Goal: Transaction & Acquisition: Purchase product/service

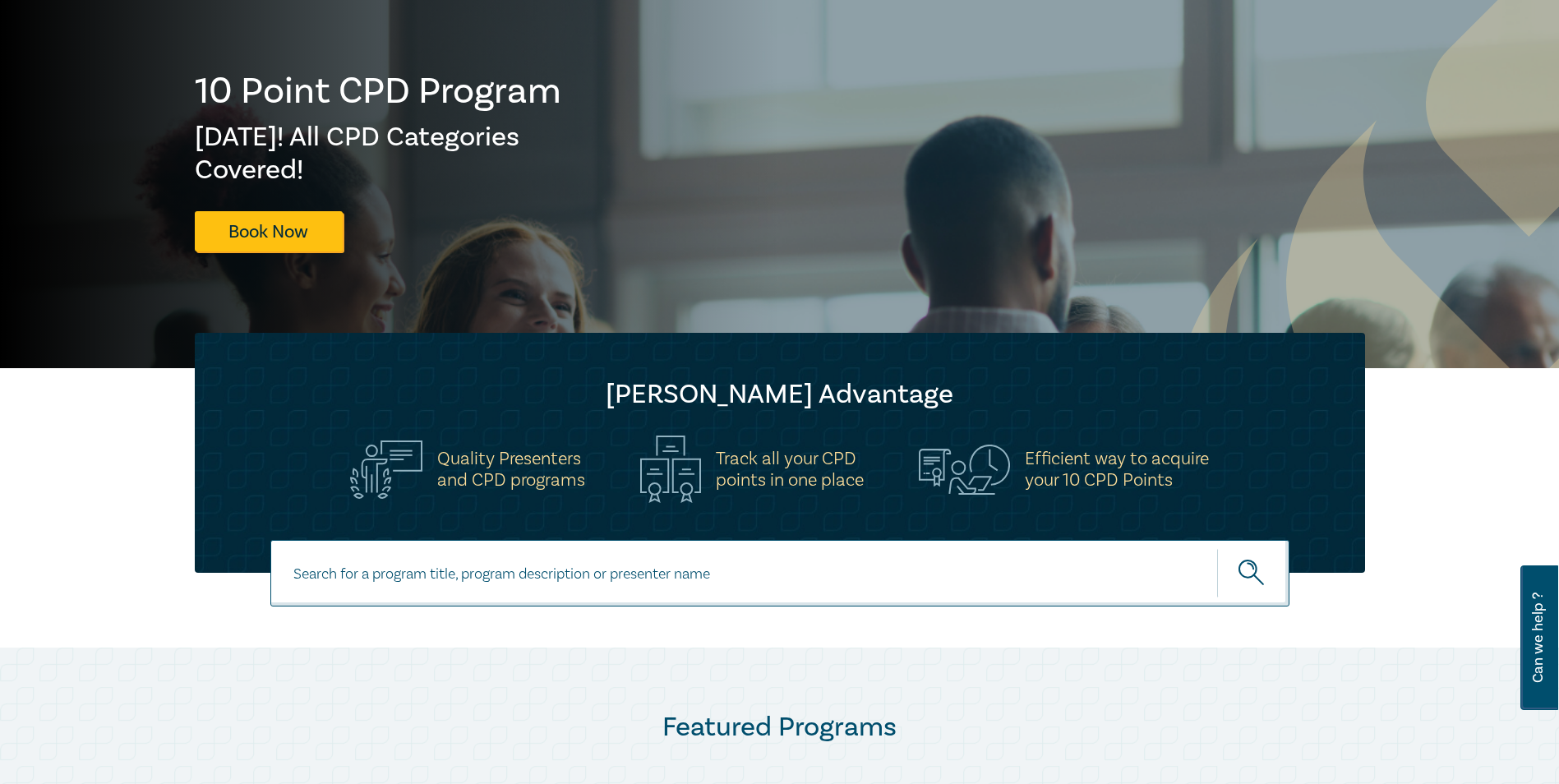
scroll to position [164, 0]
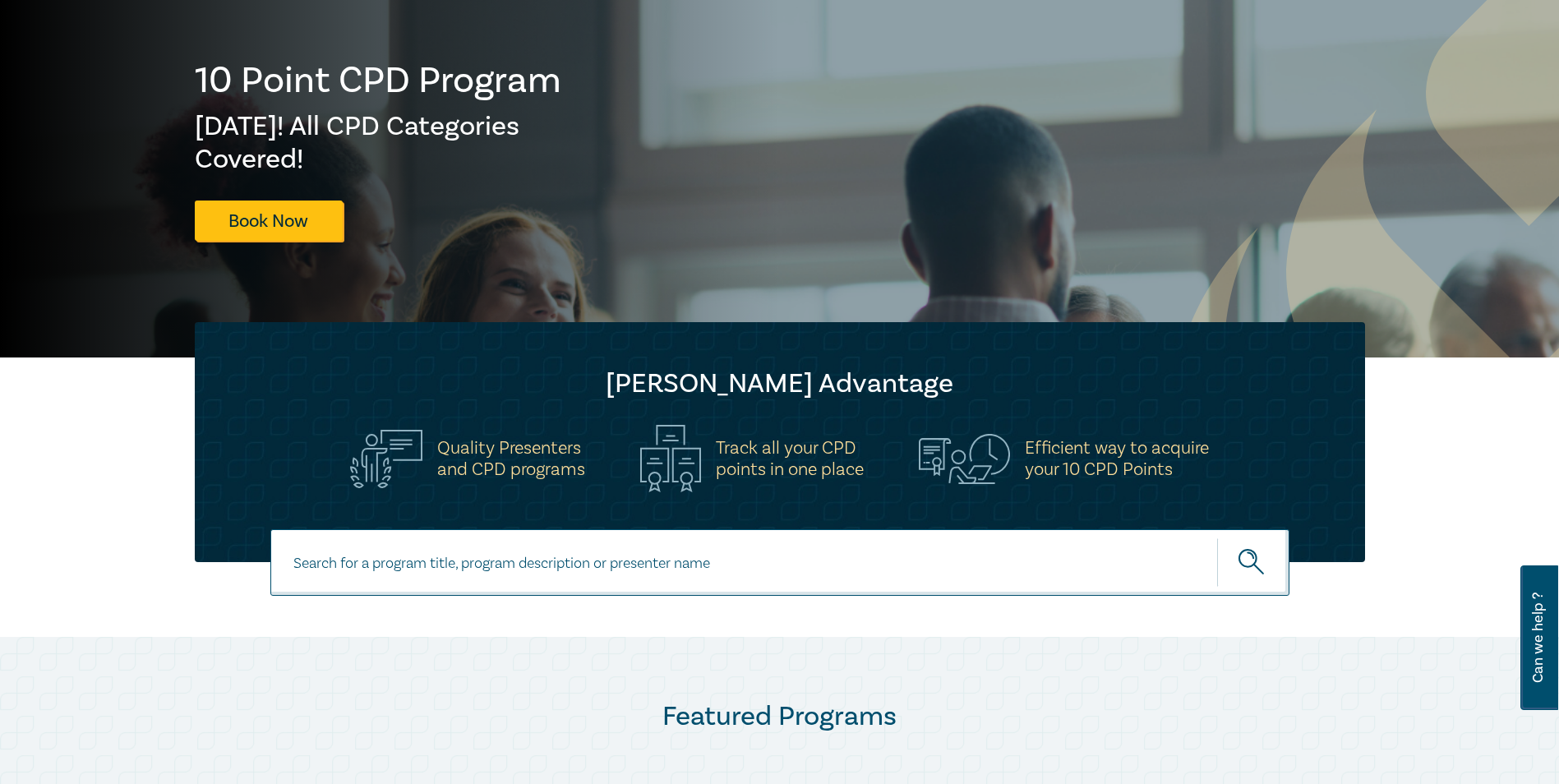
click at [714, 565] on input at bounding box center [780, 562] width 1019 height 67
type input "ㄹ"
type input "family law property"
click at [1217, 537] on button "submit" at bounding box center [1253, 562] width 72 height 50
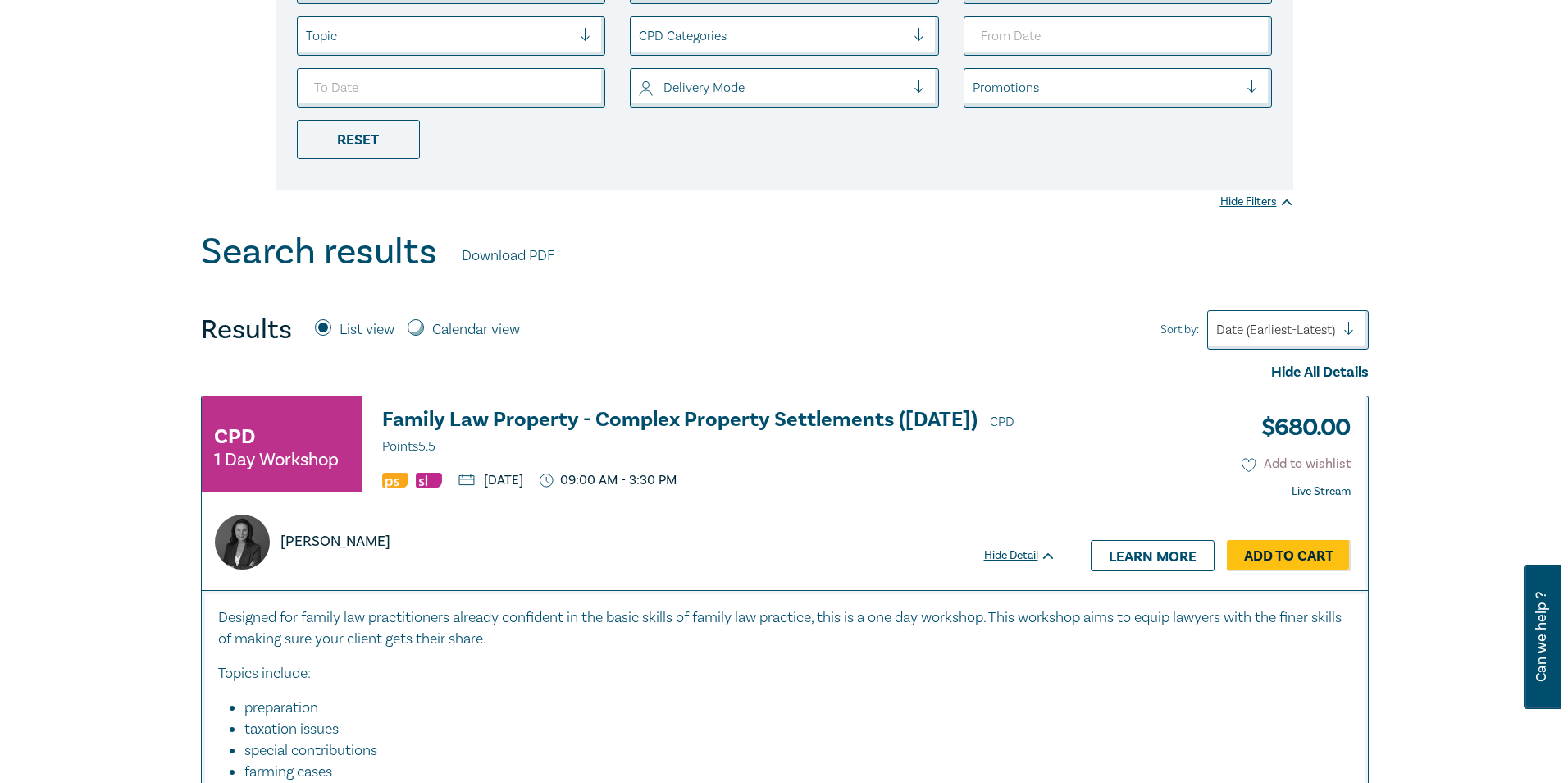
scroll to position [410, 0]
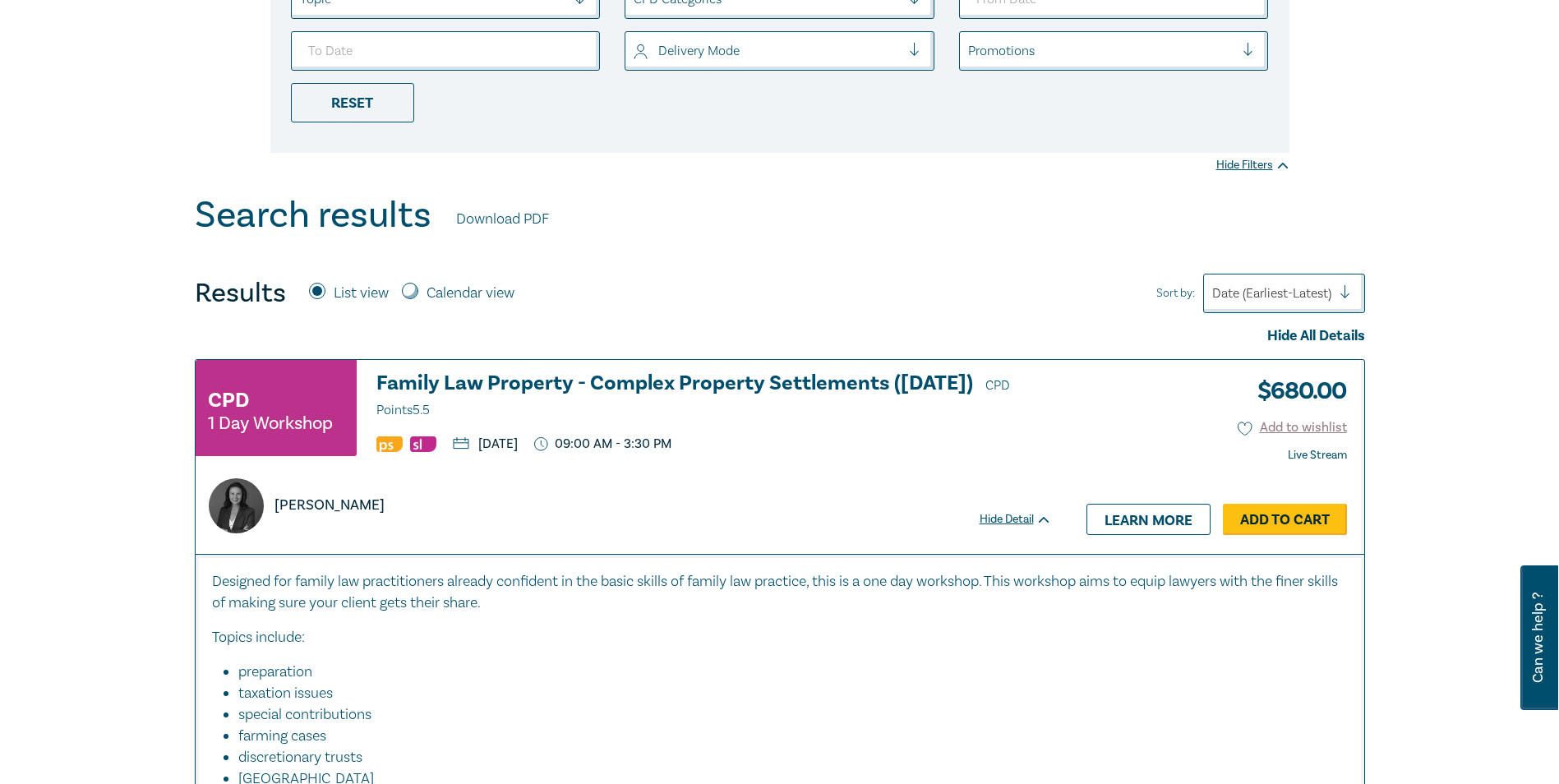
click at [1280, 511] on link "Add to Cart" at bounding box center [1284, 519] width 124 height 31
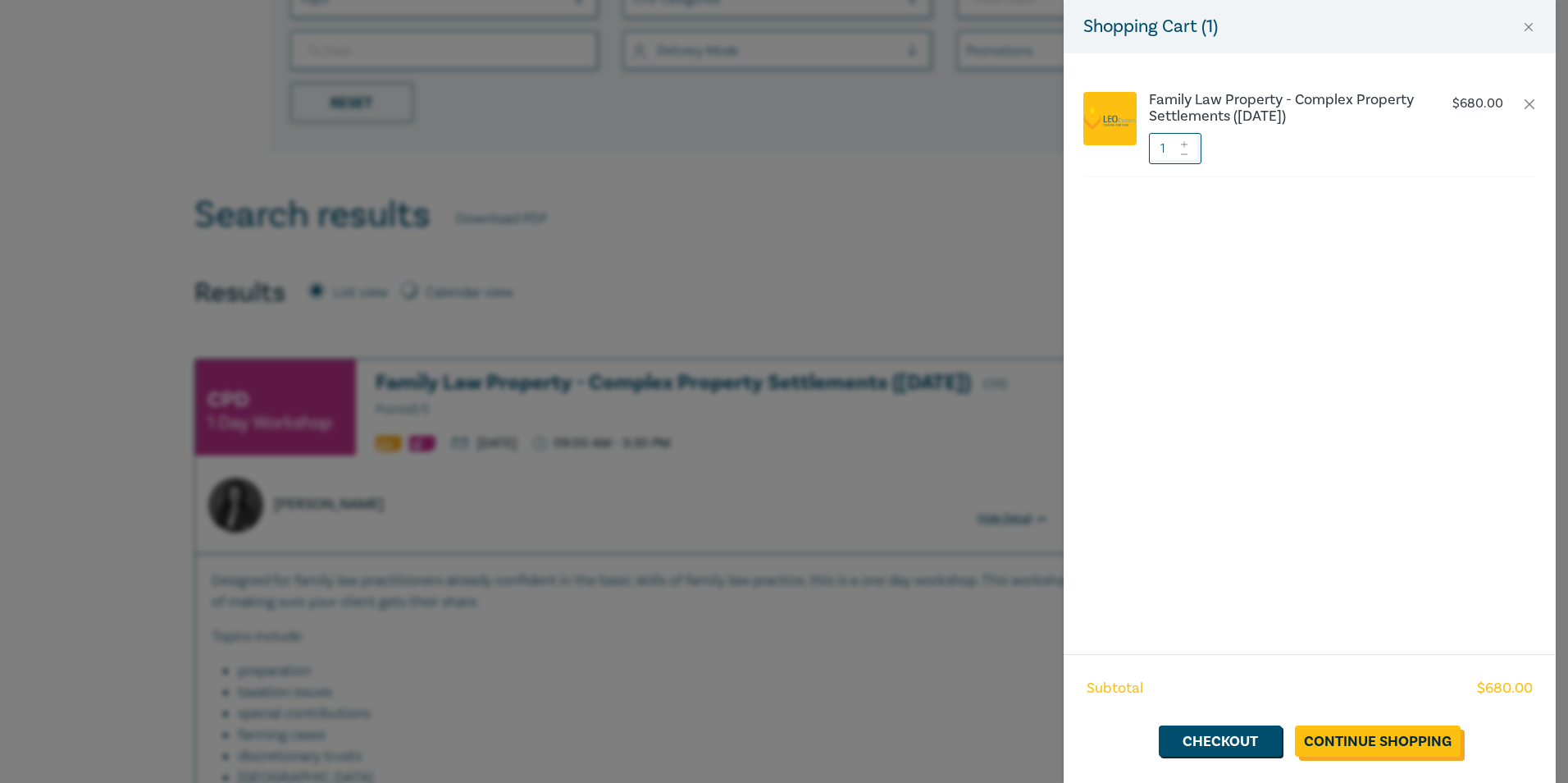
click at [1370, 737] on link "Continue Shopping" at bounding box center [1378, 741] width 166 height 31
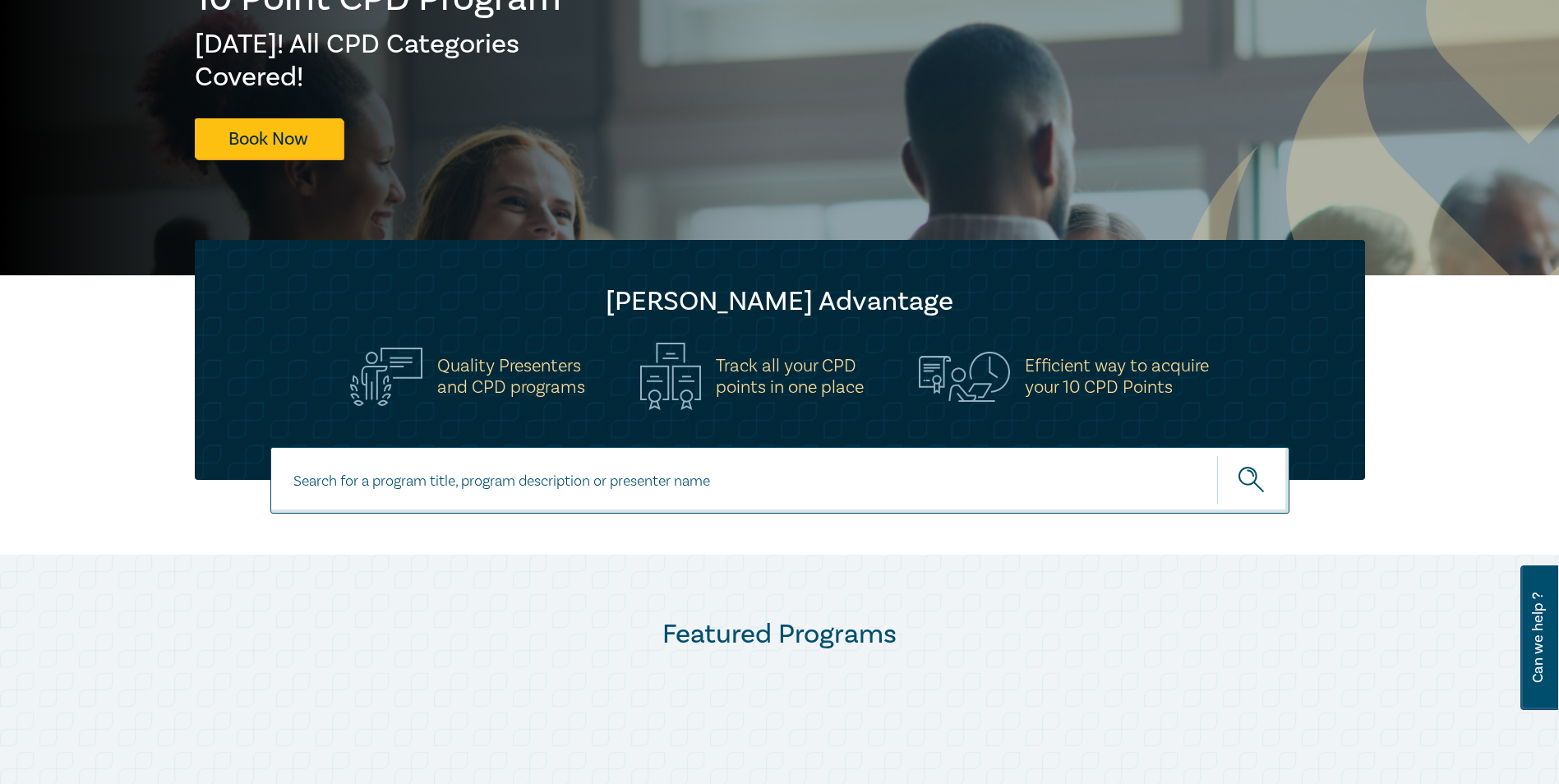
scroll to position [575, 0]
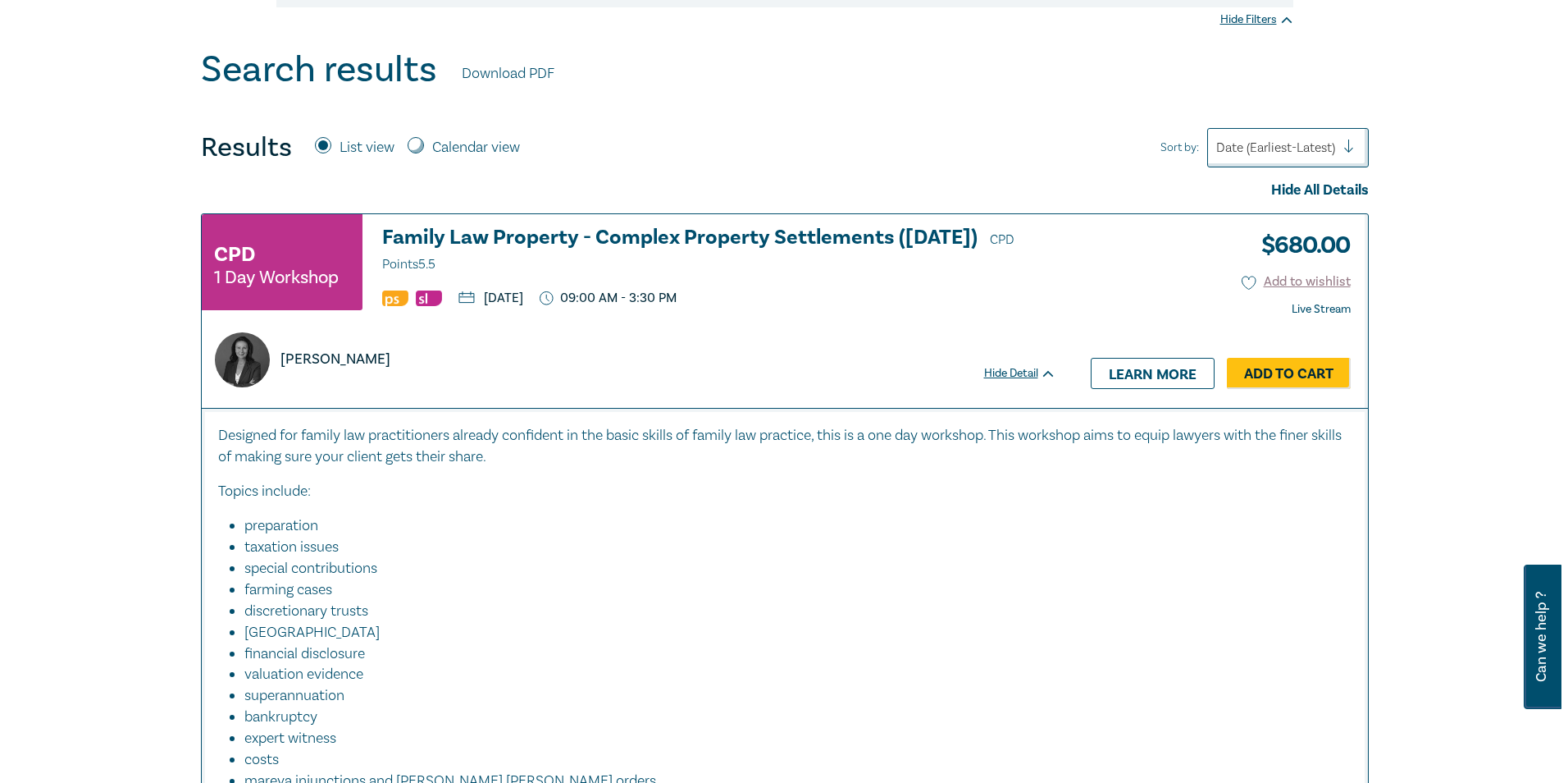
scroll to position [574, 0]
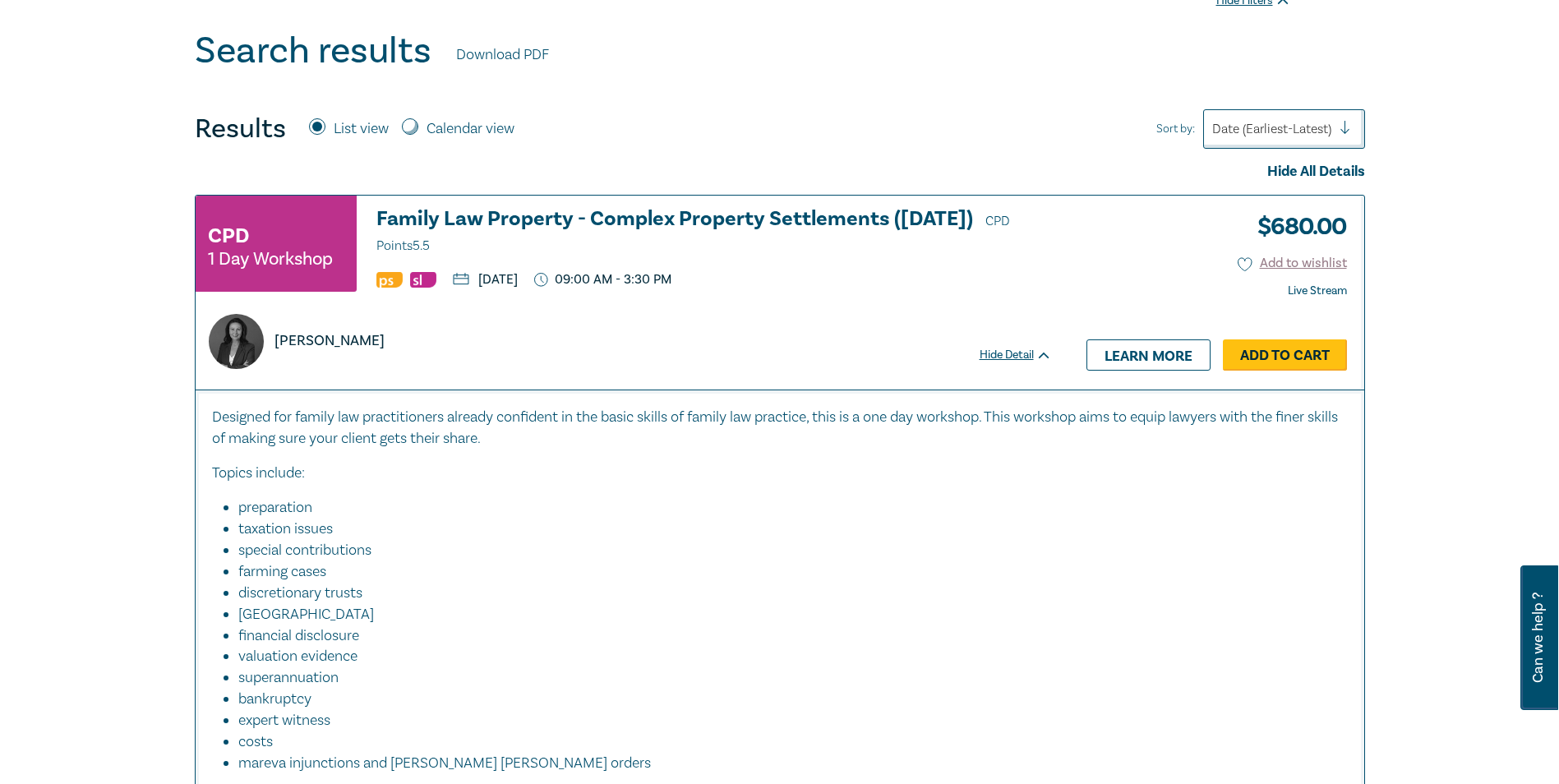
click at [1270, 361] on link "Add to Cart" at bounding box center [1284, 355] width 124 height 31
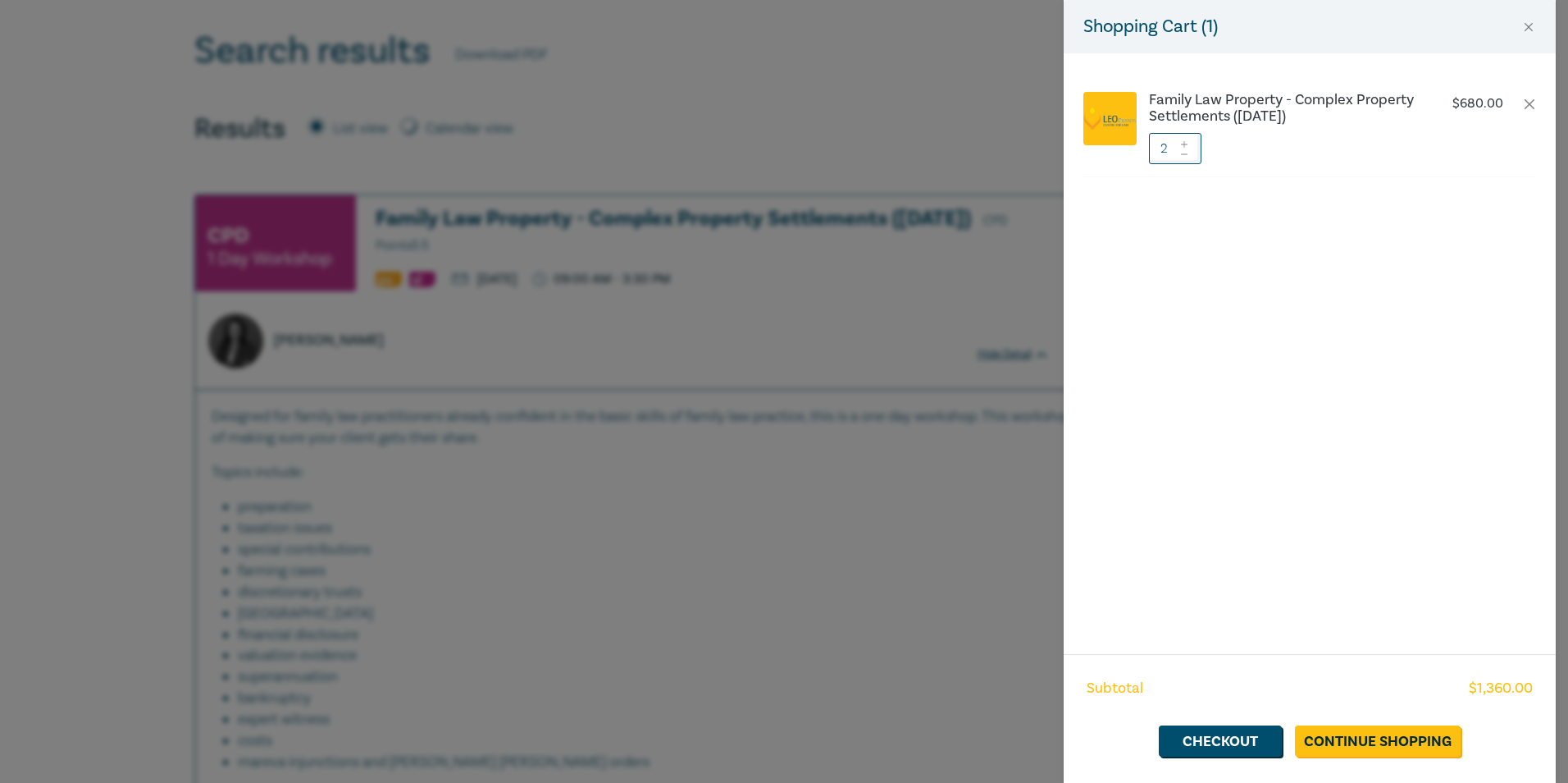
click at [1185, 154] on icon at bounding box center [1184, 154] width 6 height 1
click at [1211, 739] on link "Checkout" at bounding box center [1220, 741] width 123 height 31
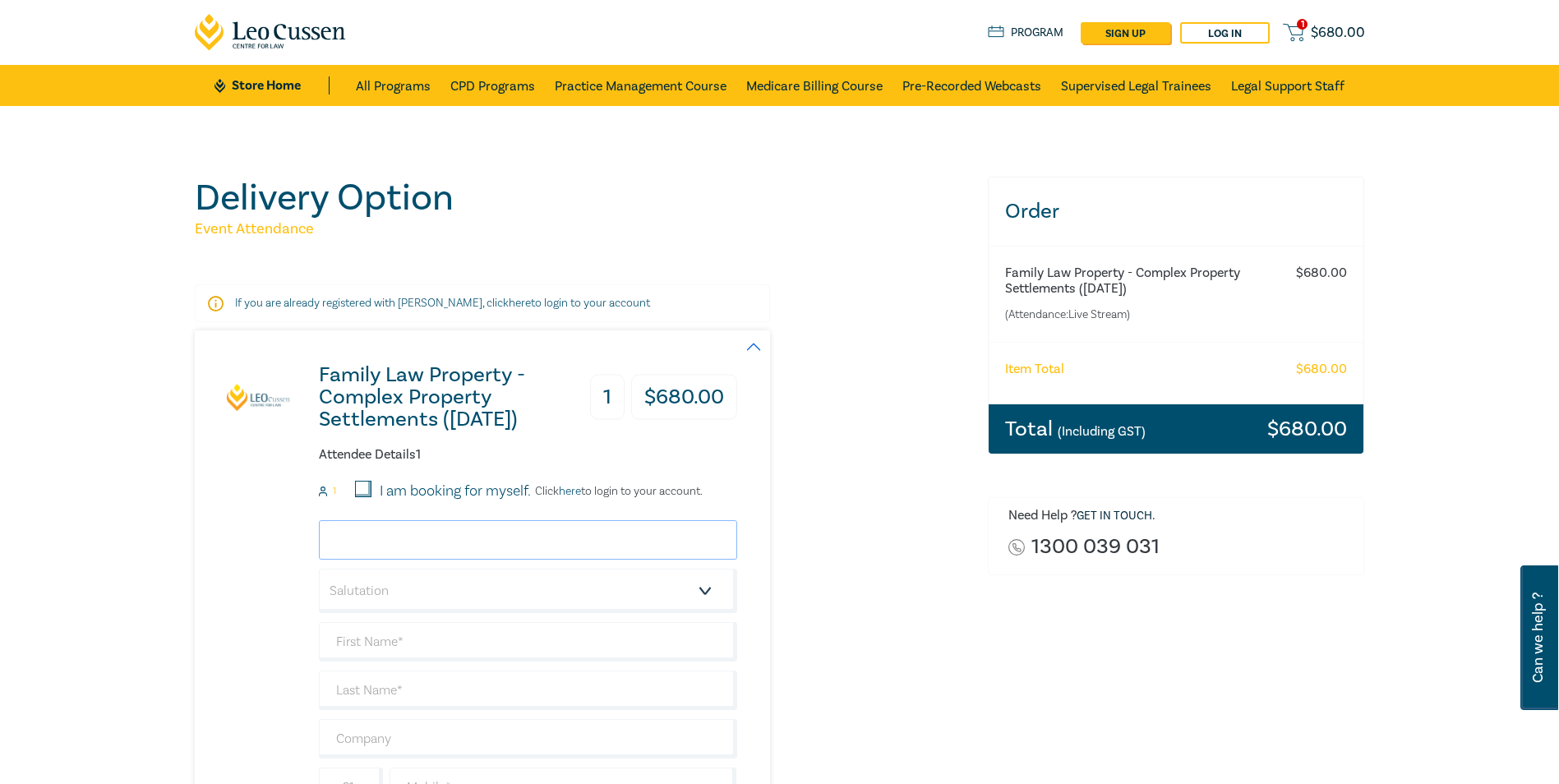
click at [629, 544] on input "email" at bounding box center [528, 539] width 418 height 39
click at [674, 534] on input "alex@ulsan.com.a" at bounding box center [528, 539] width 418 height 39
type input "alex@ulsan.com.au"
click at [616, 586] on select "Salutation Mr. Mrs. Ms. Miss Dr. Prof. Other" at bounding box center [528, 591] width 418 height 44
select select "Mr."
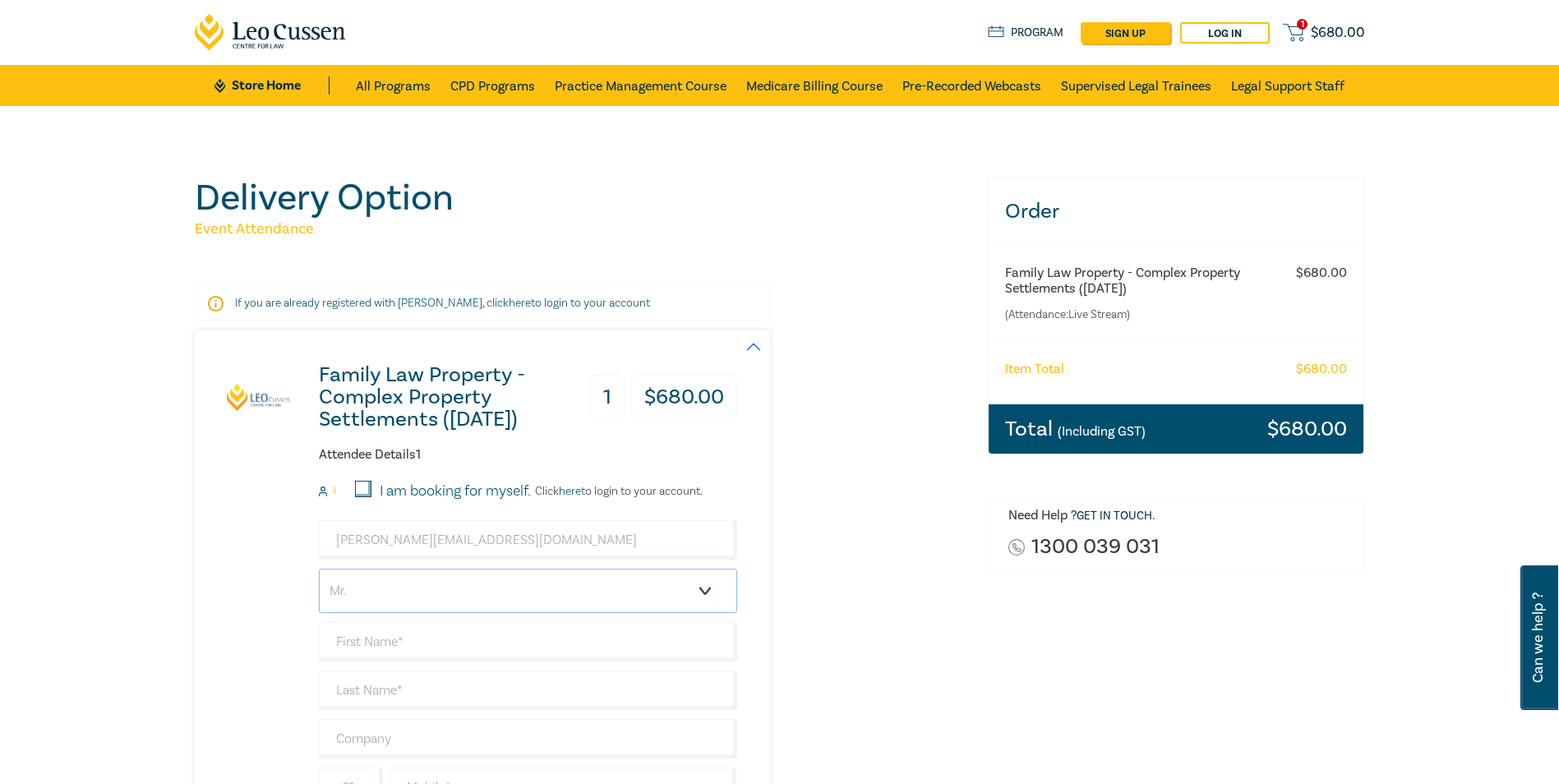
click at [319, 569] on select "Salutation Mr. Mrs. Ms. Miss Dr. Prof. Other" at bounding box center [528, 591] width 418 height 44
click at [412, 646] on input "text" at bounding box center [528, 641] width 418 height 39
type input "[PERSON_NAME]"
click at [569, 738] on input "text" at bounding box center [528, 738] width 418 height 39
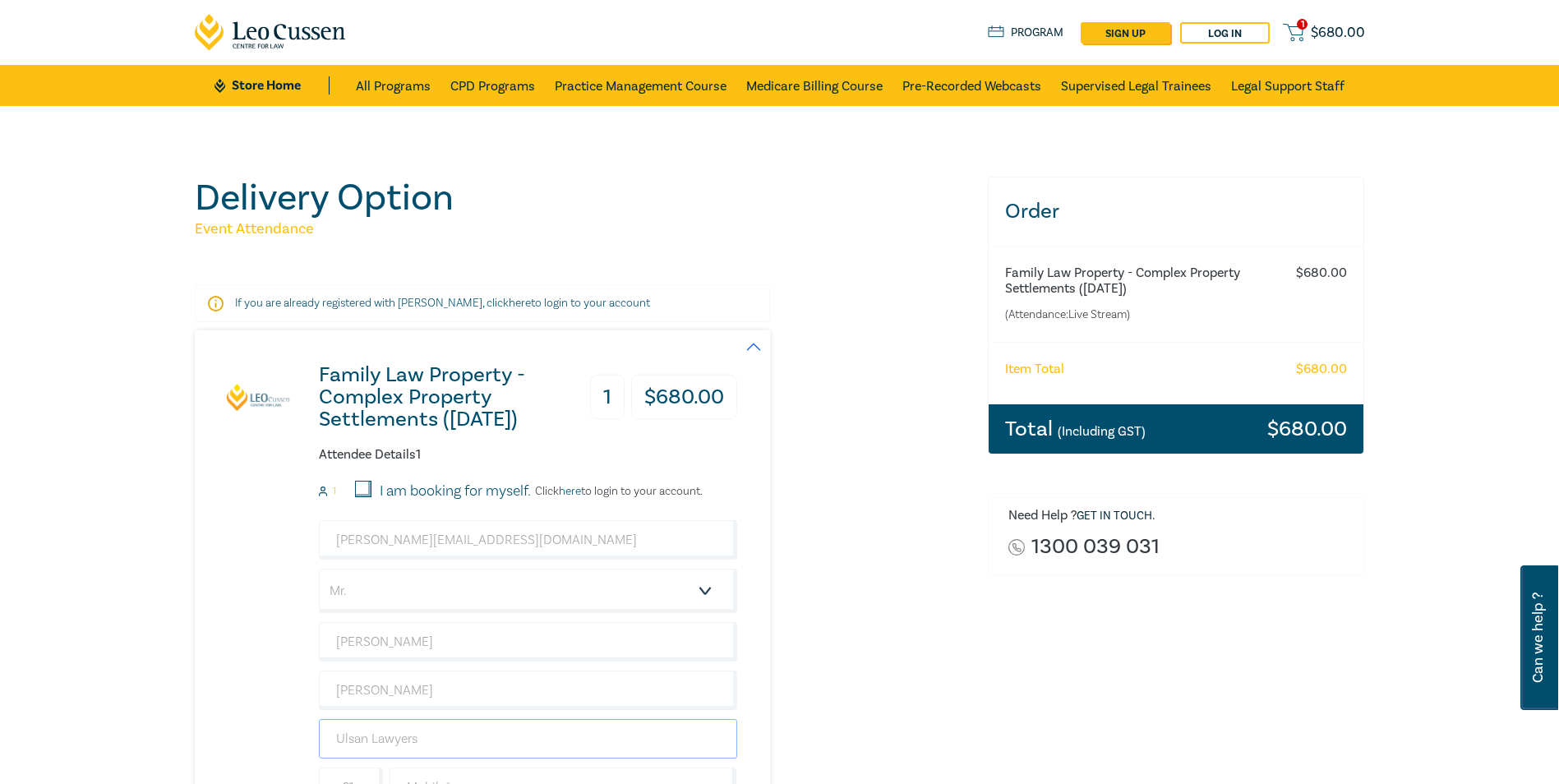
type input "Ulsan Lawyers"
click at [282, 707] on div "Family Law Property - Complex Property Settlements (Sept 2025) 1 $ 680.00 Atten…" at bounding box center [465, 612] width 542 height 563
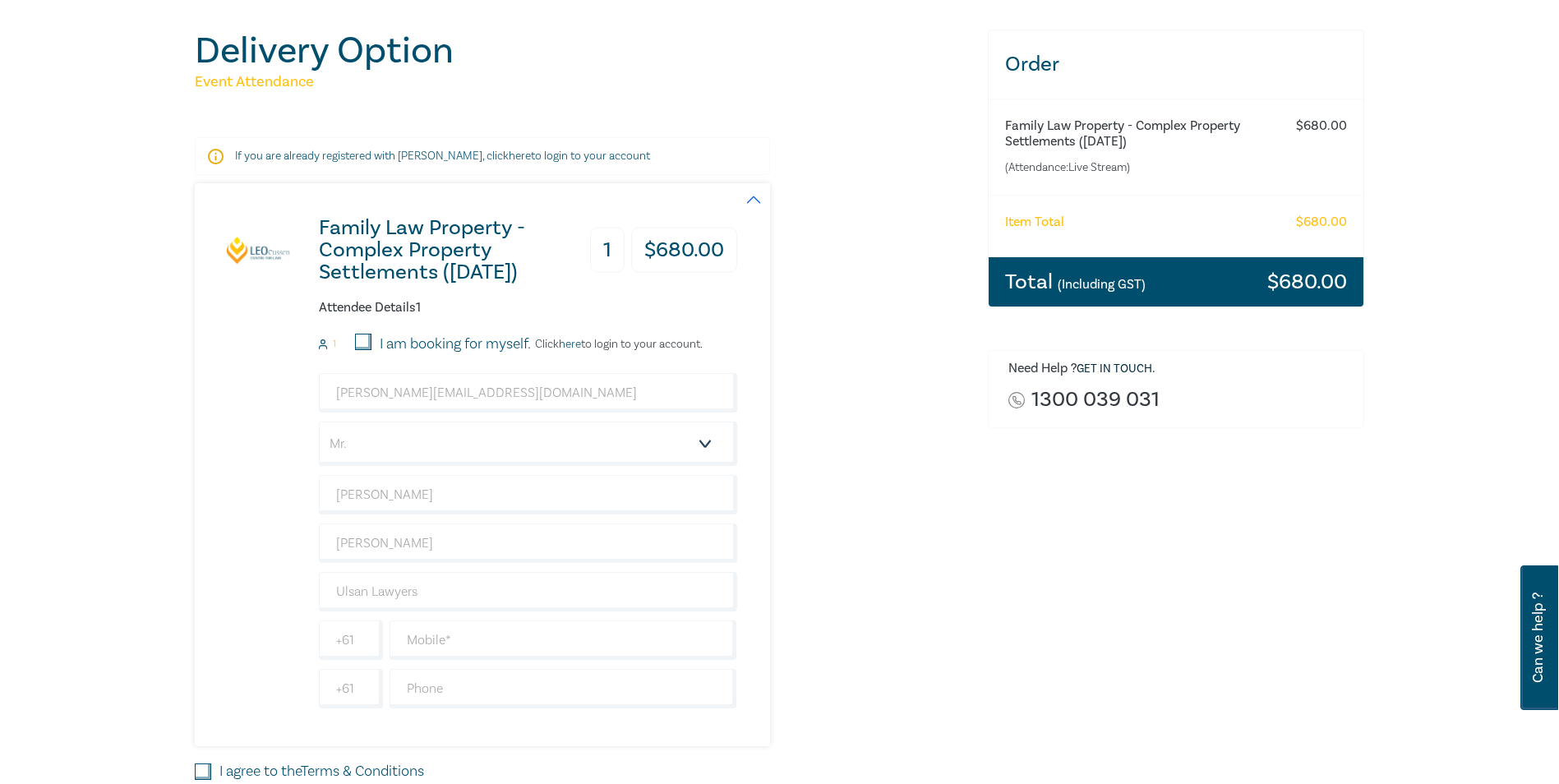
scroll to position [164, 0]
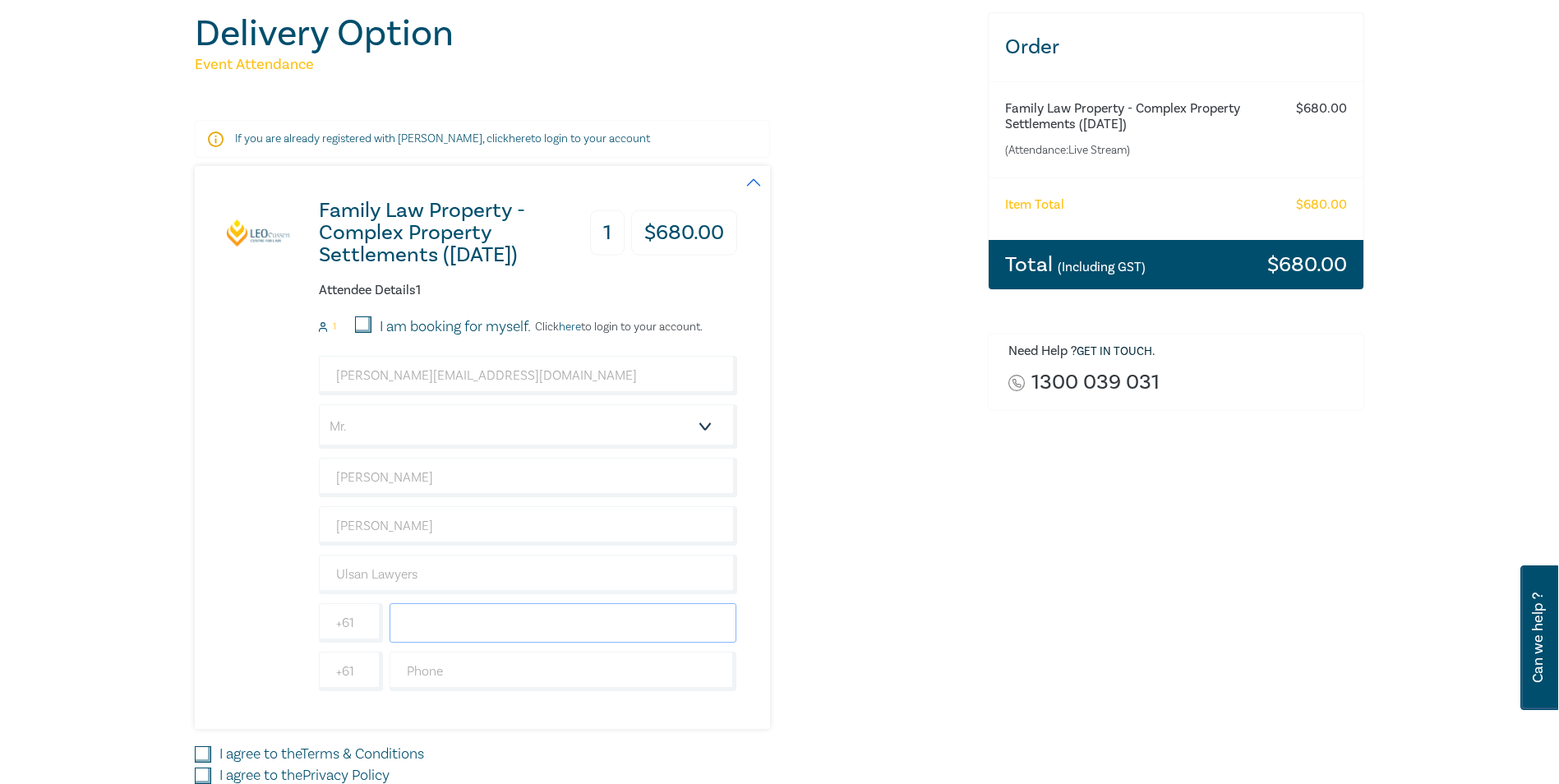
click at [437, 629] on input "text" at bounding box center [563, 623] width 348 height 39
type input "0450707873"
click at [943, 623] on div "Family Law Property - Complex Property Settlements (Sept 2025) 1 $ 680.00 Atten…" at bounding box center [580, 447] width 773 height 563
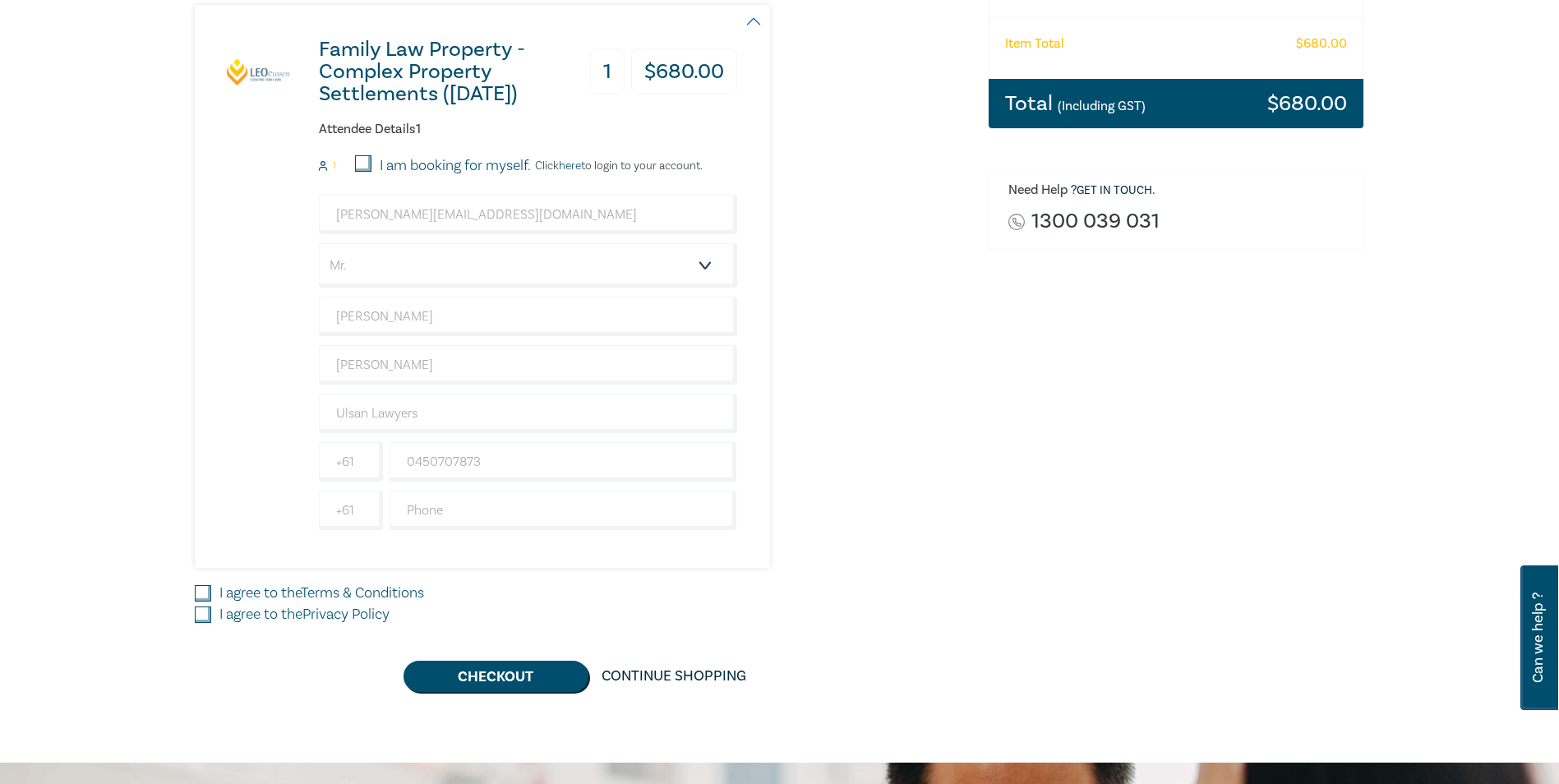
scroll to position [493, 0]
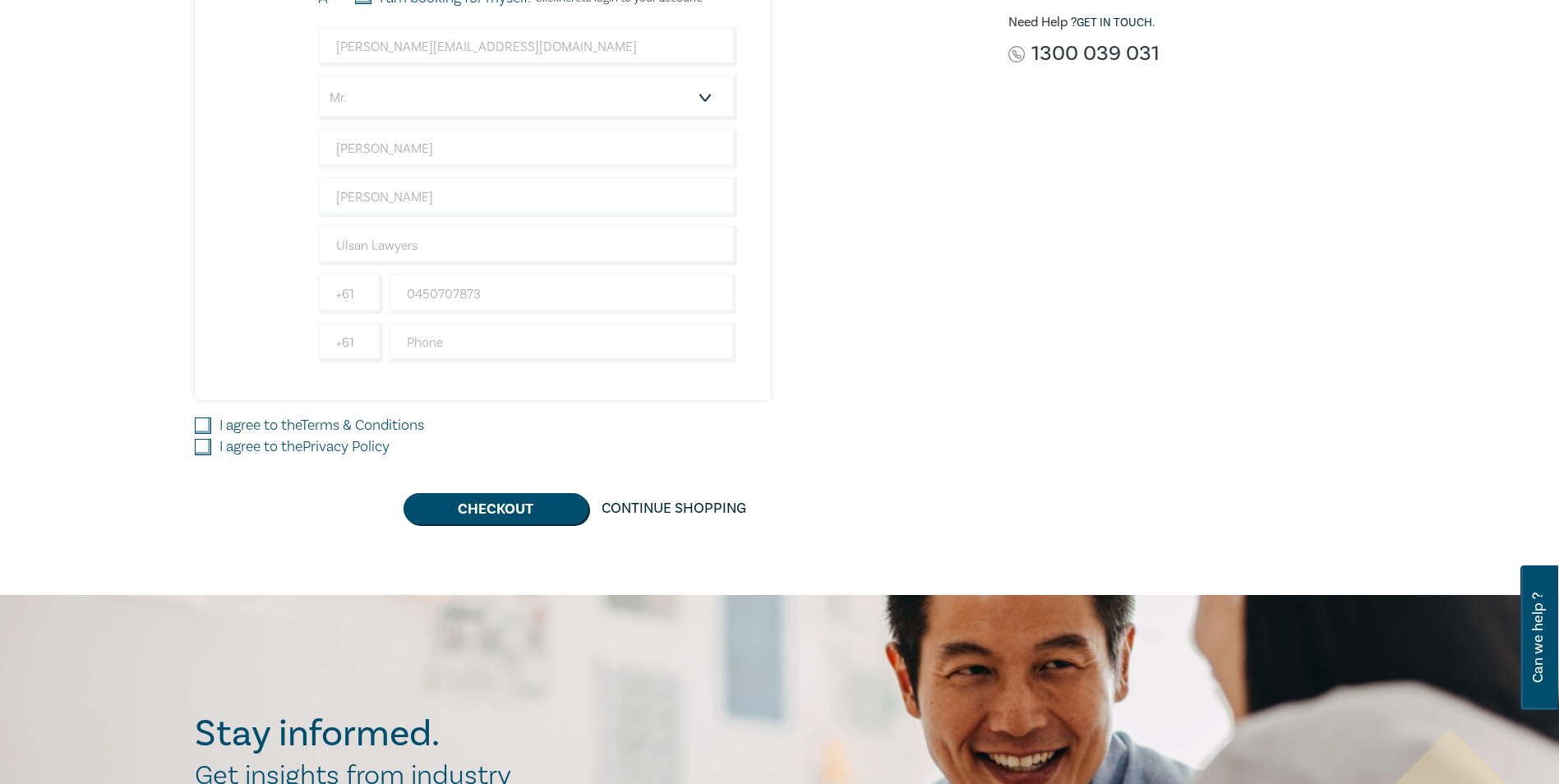
click at [205, 430] on input "I agree to the Terms & Conditions" at bounding box center [203, 425] width 17 height 17
checkbox input "true"
click at [202, 446] on input "I agree to the Privacy Policy" at bounding box center [203, 447] width 17 height 17
checkbox input "true"
click at [495, 504] on button "Checkout" at bounding box center [496, 509] width 185 height 31
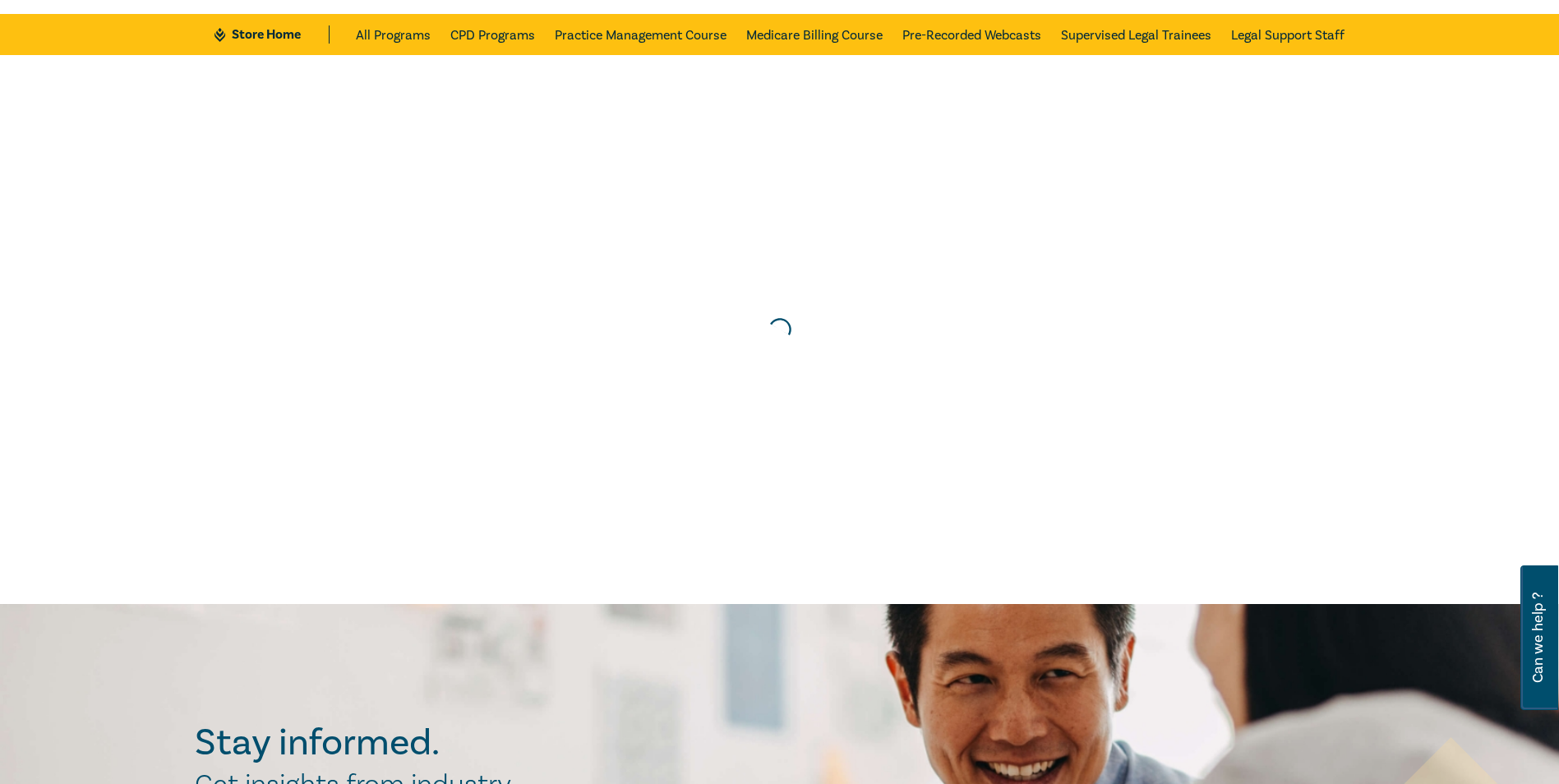
scroll to position [0, 0]
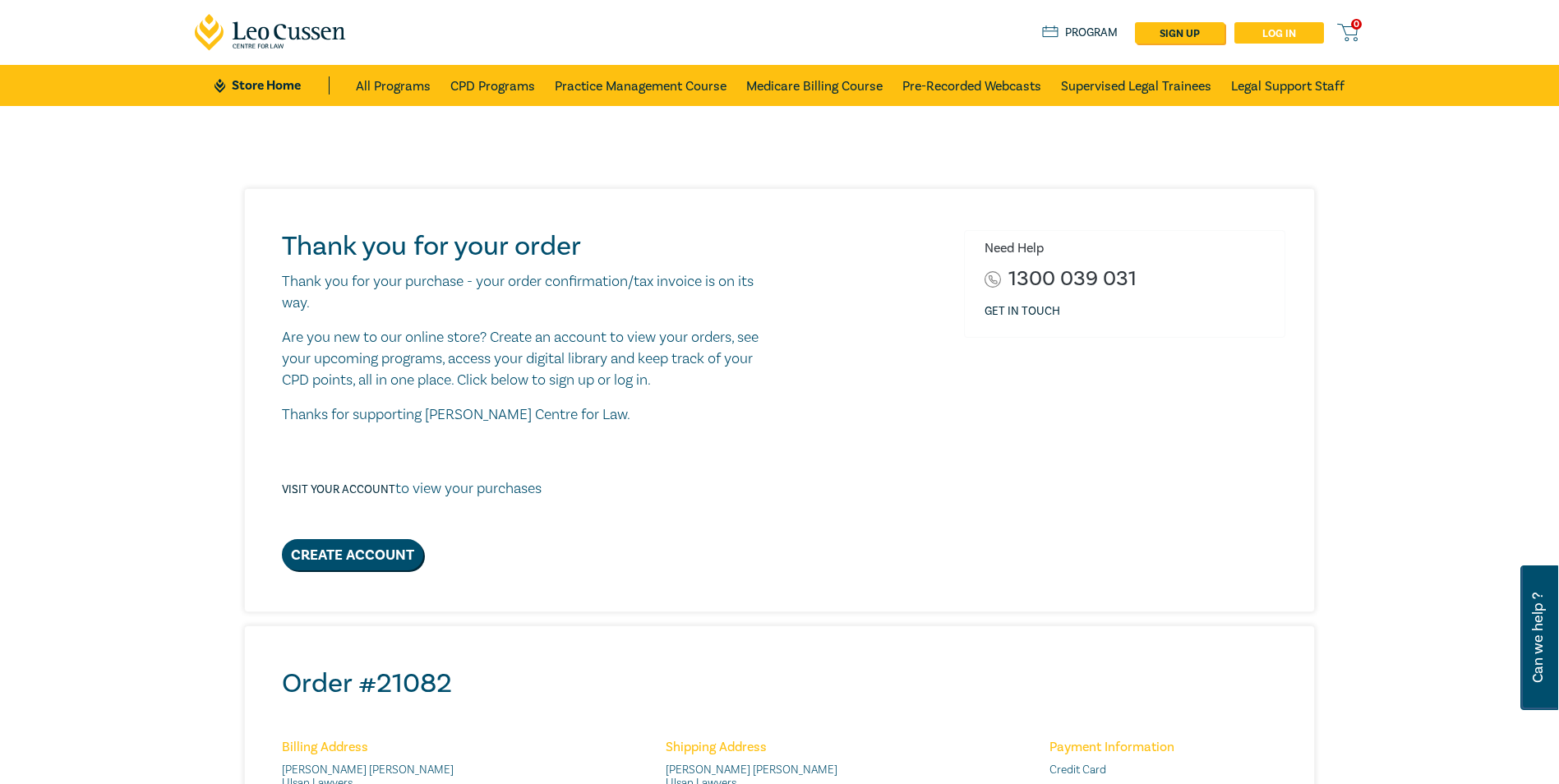
click at [1271, 39] on link "Log in" at bounding box center [1279, 32] width 90 height 21
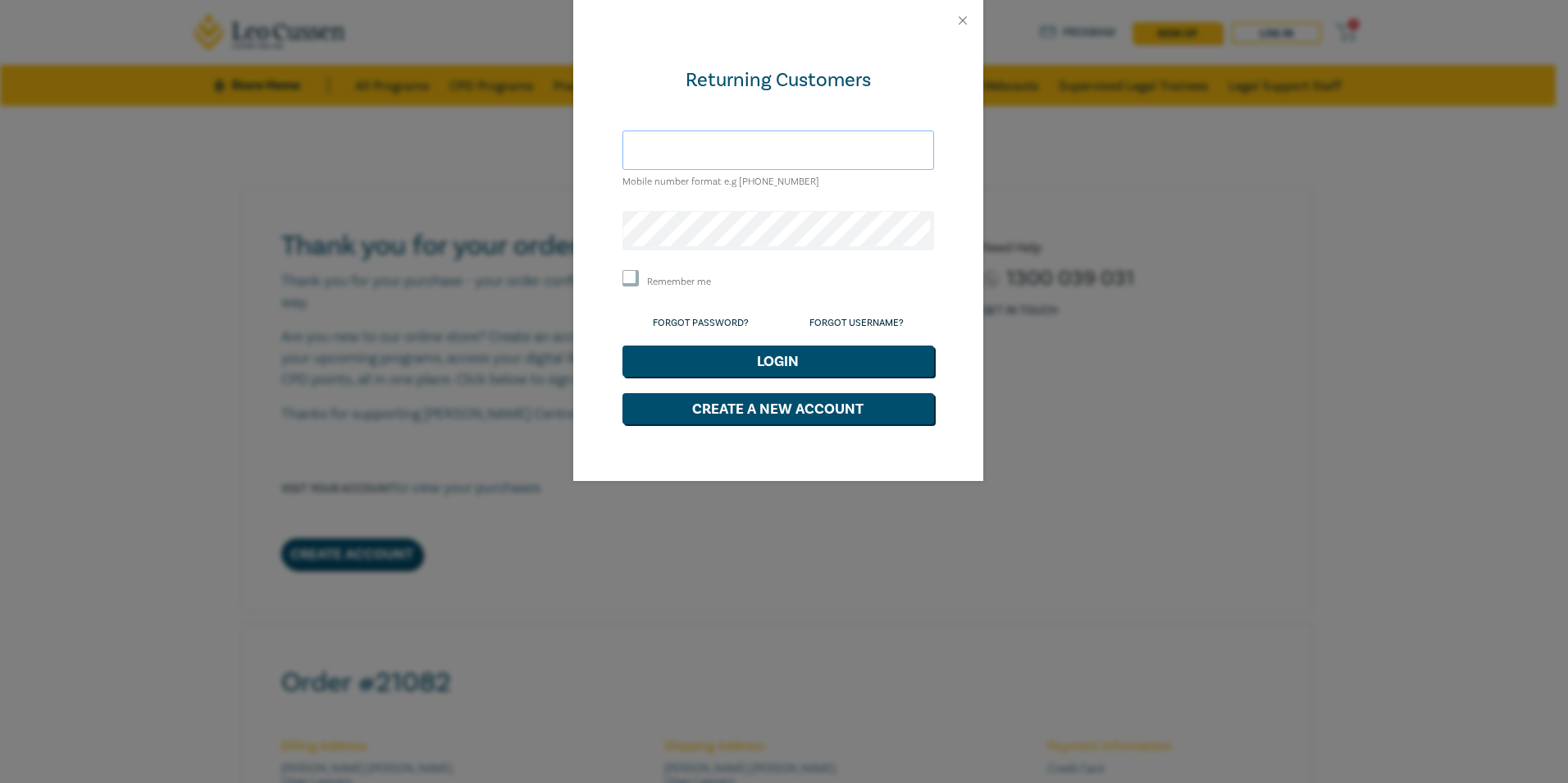
drag, startPoint x: 785, startPoint y: 147, endPoint x: 818, endPoint y: 158, distance: 34.8
click at [786, 147] on input "text" at bounding box center [778, 149] width 312 height 39
click at [622, 345] on button "Login" at bounding box center [778, 361] width 312 height 31
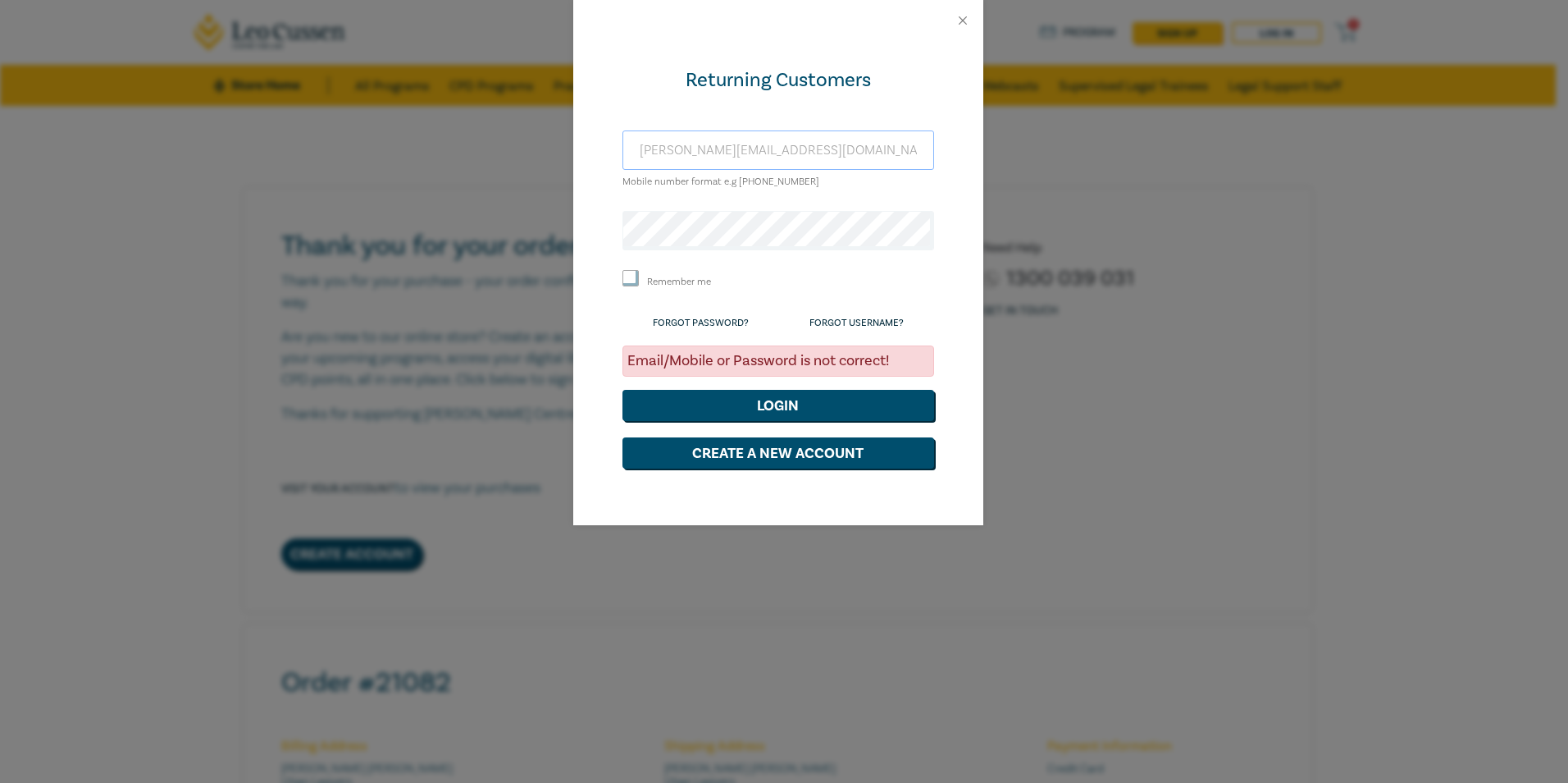
drag, startPoint x: 791, startPoint y: 153, endPoint x: 583, endPoint y: 147, distance: 208.1
click at [584, 147] on div "Returning Customers alex@ulsan.com.au Mobile number format e.g +61 000000000 Re…" at bounding box center [778, 283] width 410 height 484
type input "al.kim.cls@gmail.com"
click at [720, 397] on button "Login" at bounding box center [778, 406] width 312 height 31
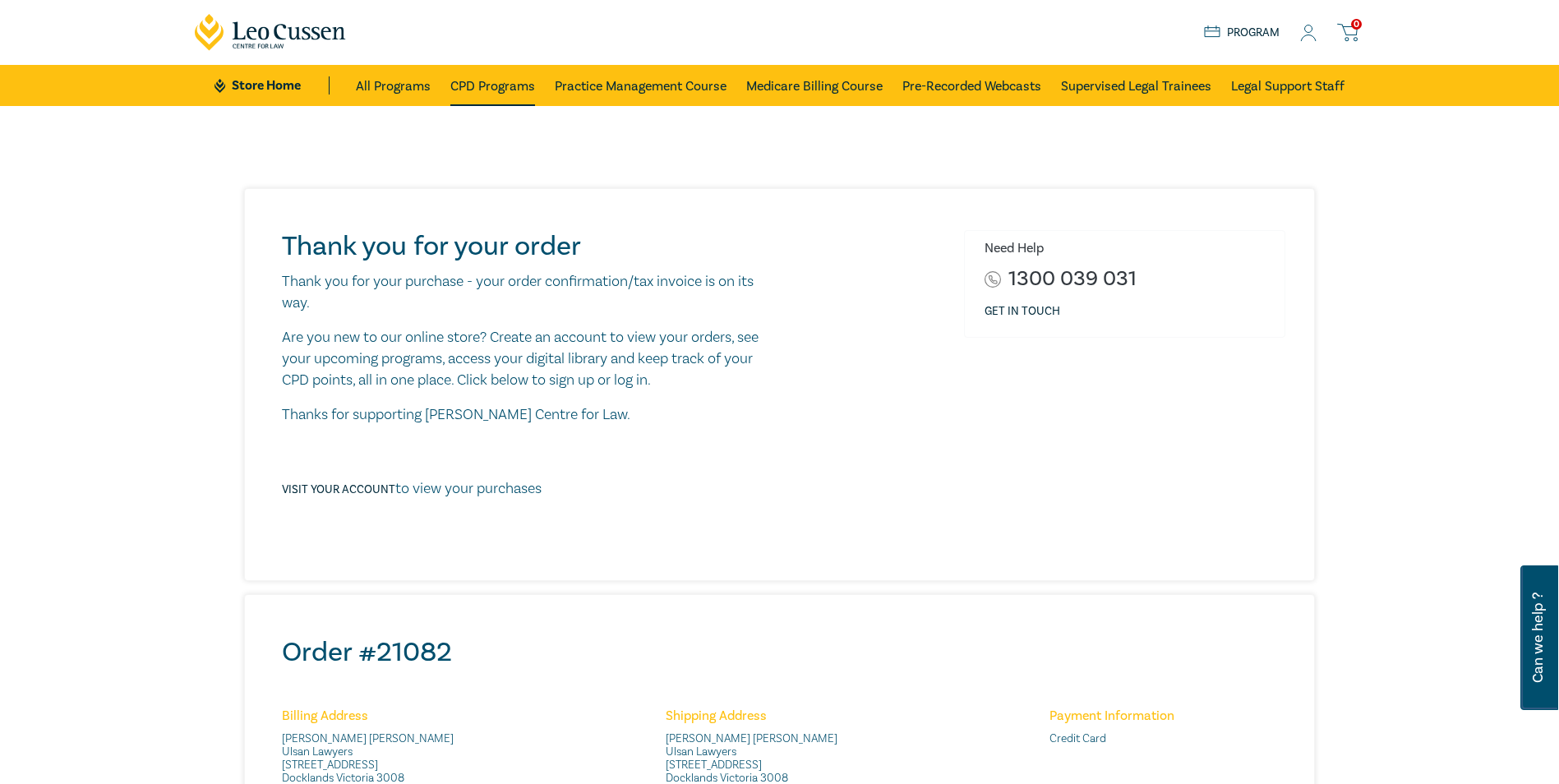
click at [496, 87] on link "CPD Programs" at bounding box center [492, 85] width 84 height 41
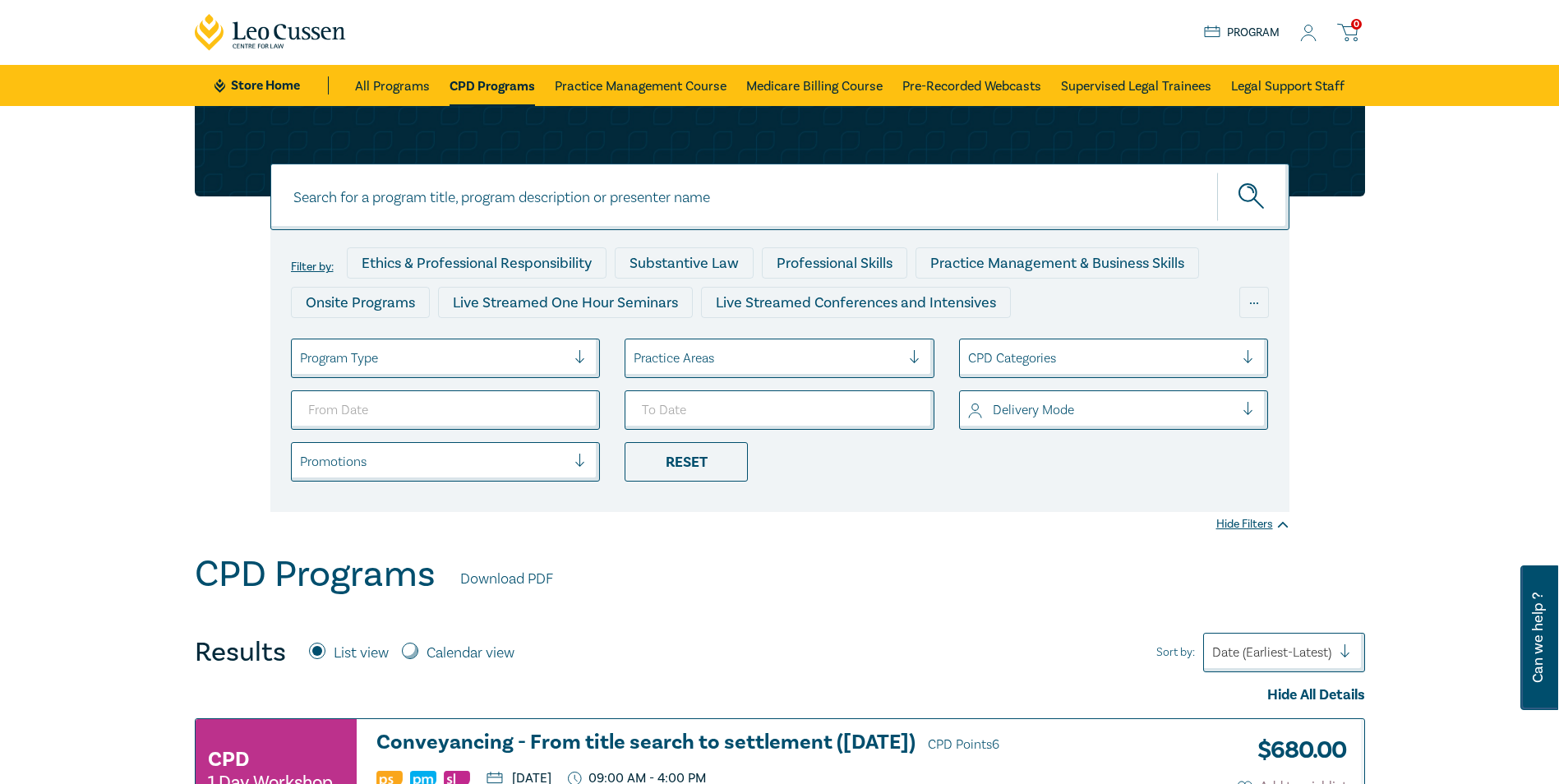
click at [737, 200] on input at bounding box center [780, 196] width 1019 height 67
type input "family law practice"
click at [1217, 171] on button "submit" at bounding box center [1253, 196] width 72 height 50
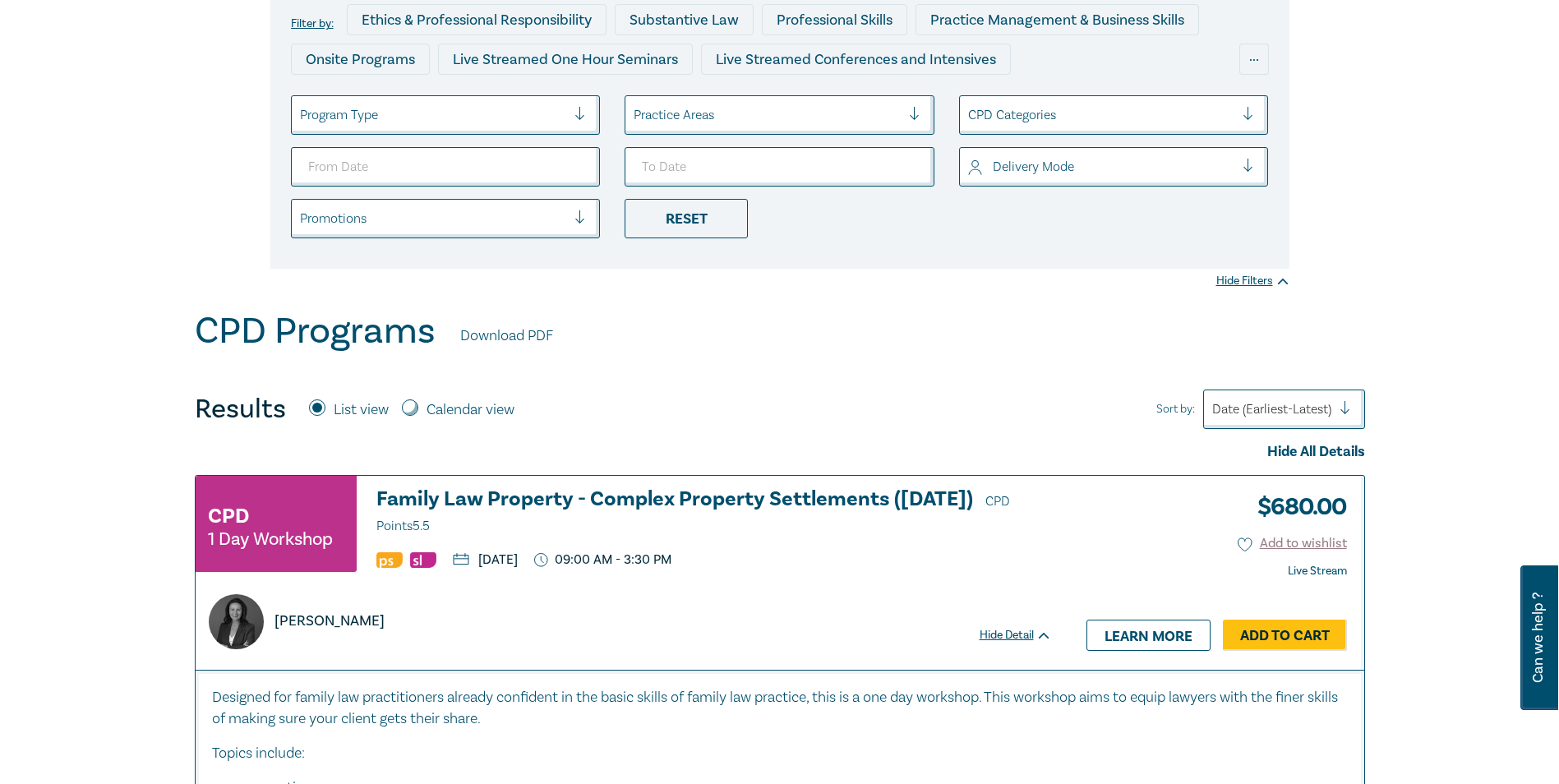
scroll to position [247, 0]
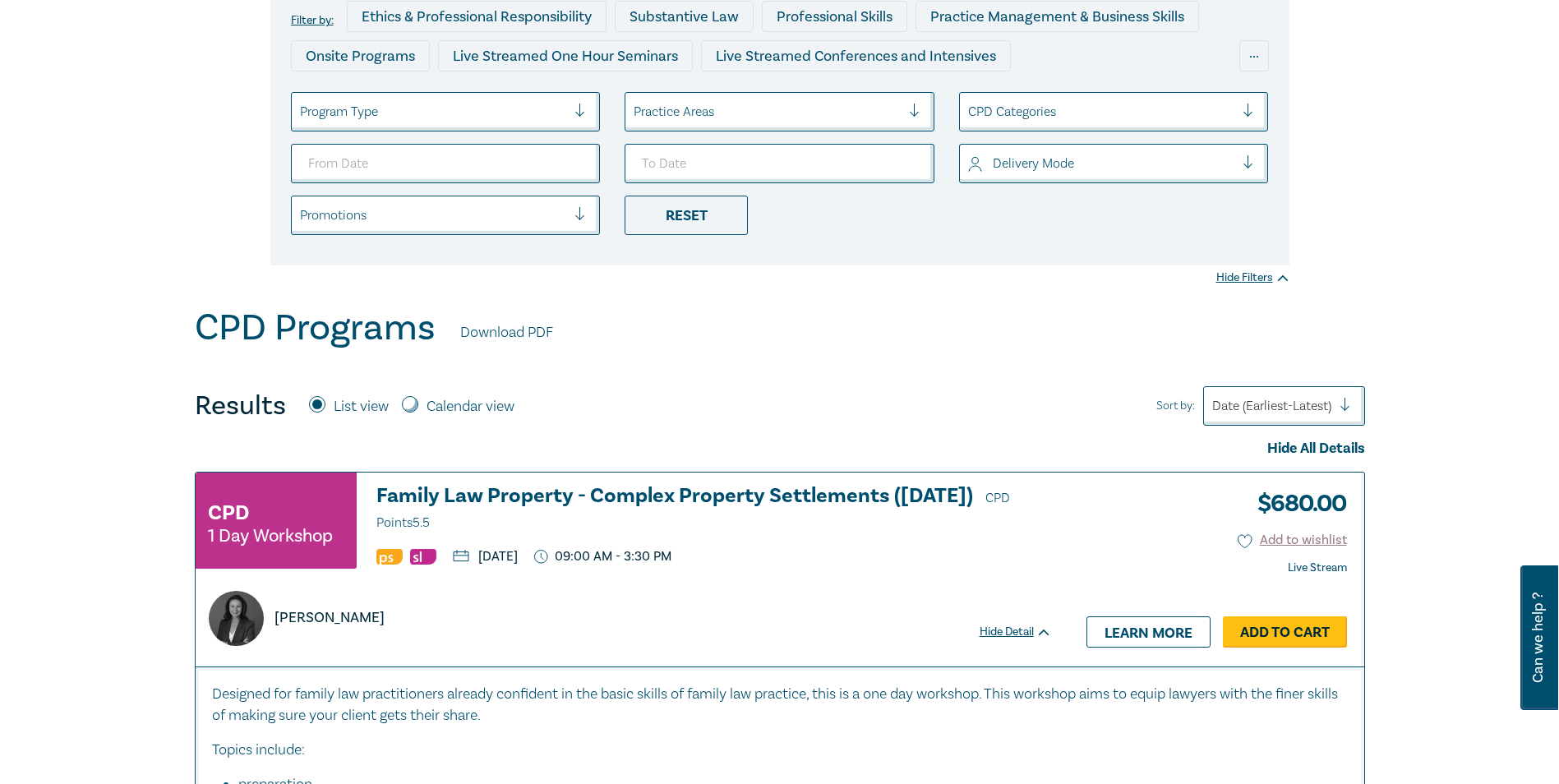
click at [1300, 626] on link "Add to Cart" at bounding box center [1284, 632] width 124 height 31
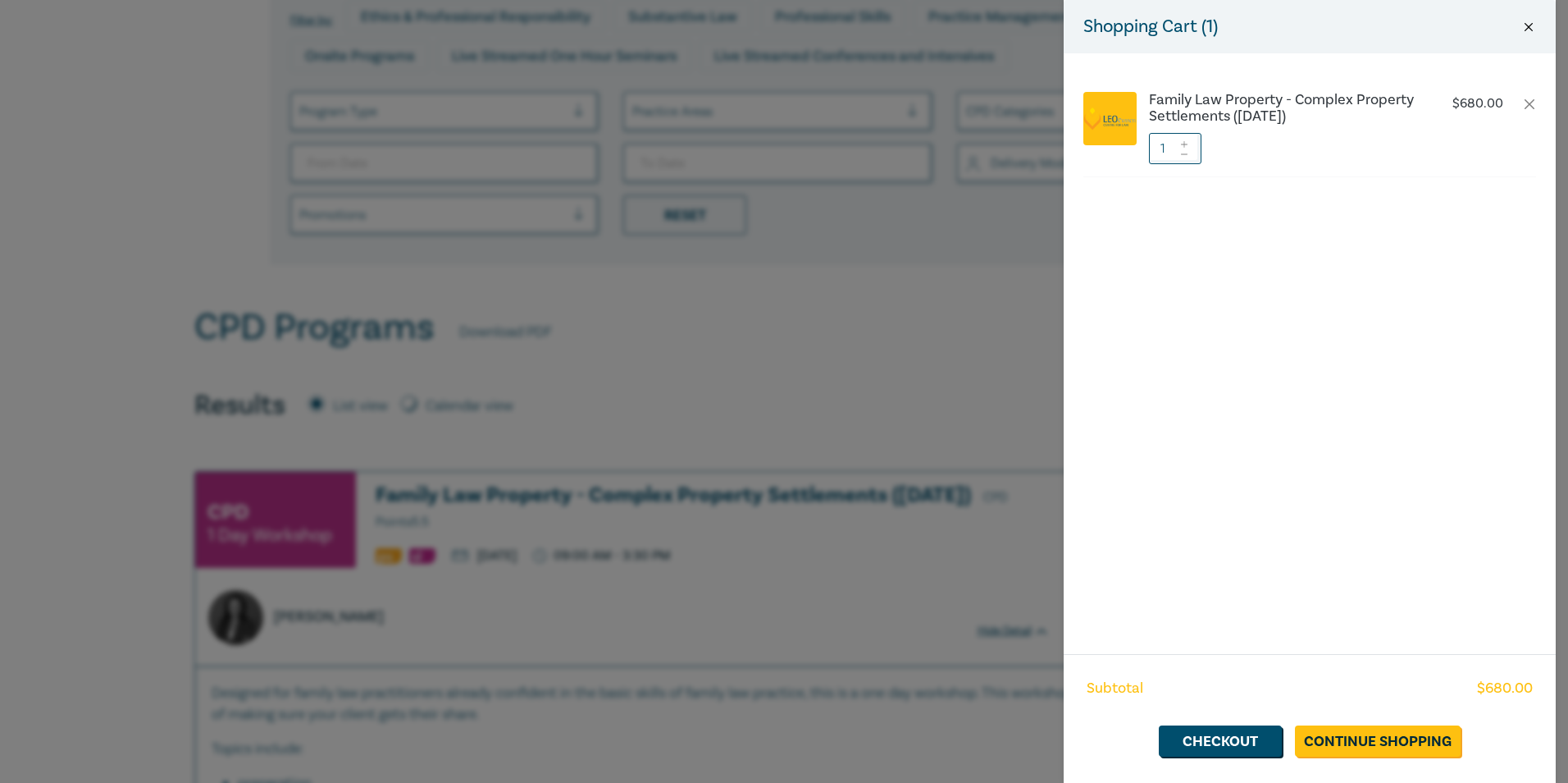
click at [1536, 22] on button "Close" at bounding box center [1529, 27] width 15 height 15
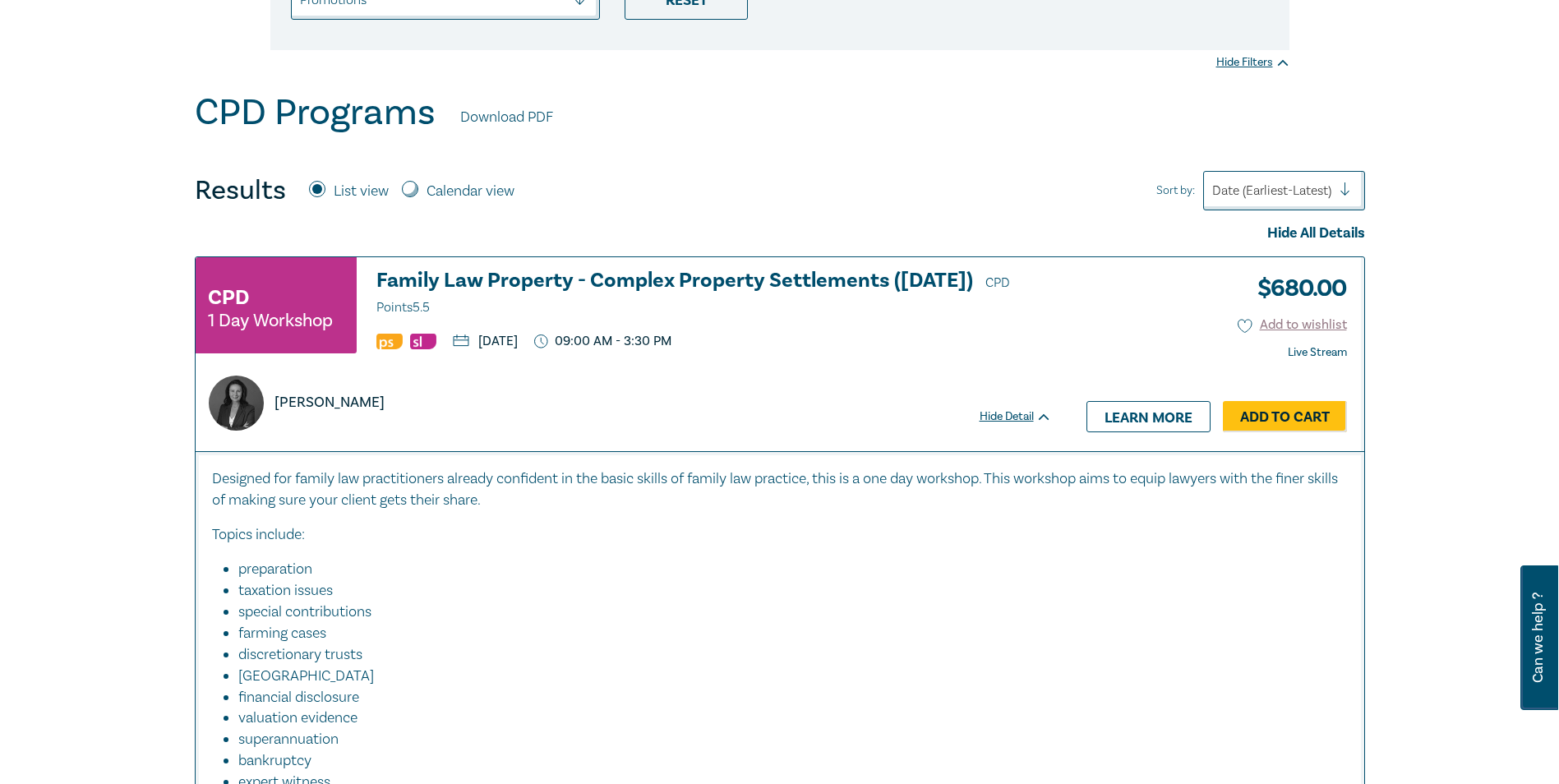
scroll to position [493, 0]
